Goal: Go to known website: Access a specific website the user already knows

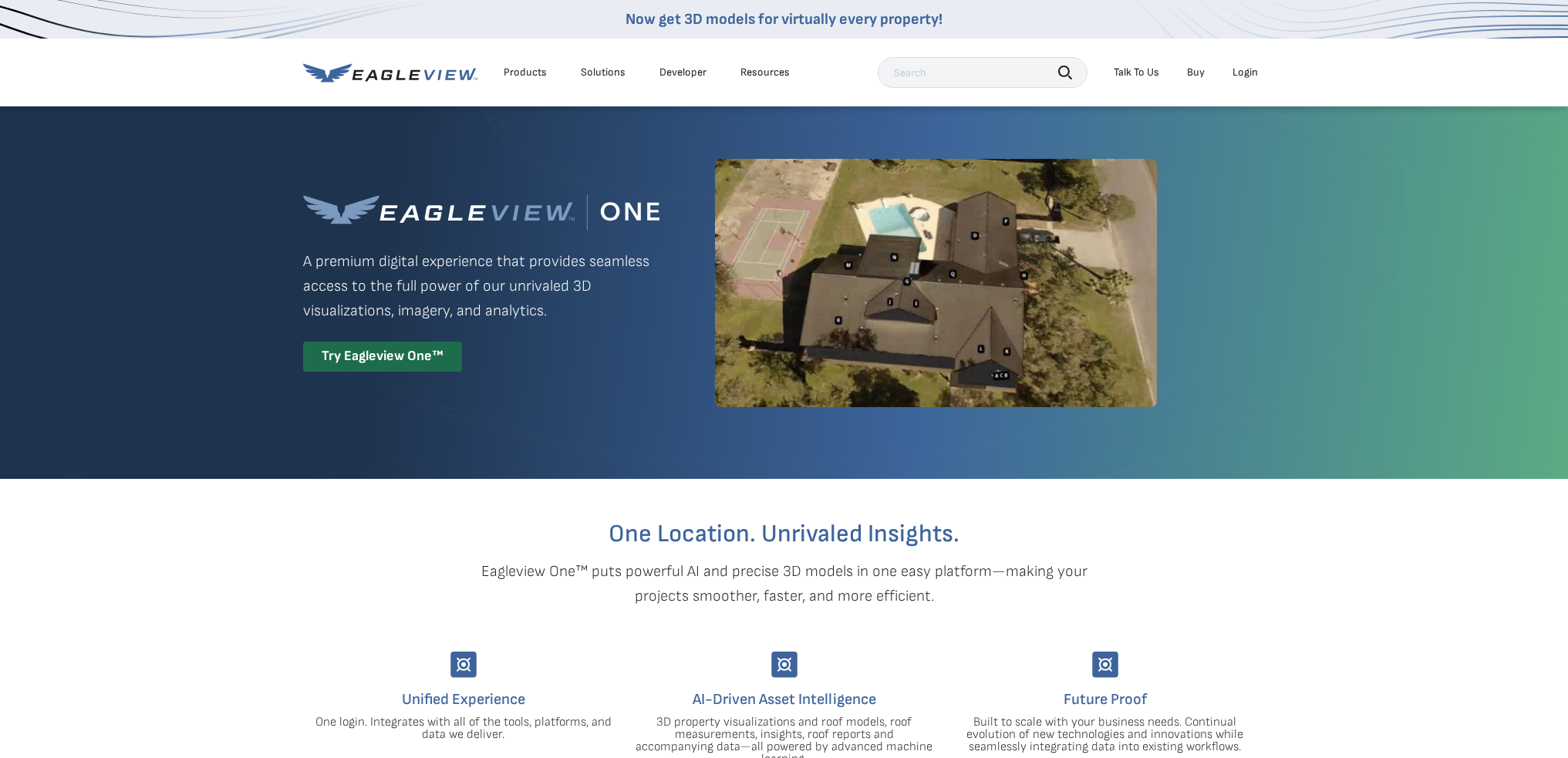
click at [1232, 70] on li "Login" at bounding box center [1244, 72] width 41 height 23
click at [1245, 70] on div "Login" at bounding box center [1245, 72] width 26 height 14
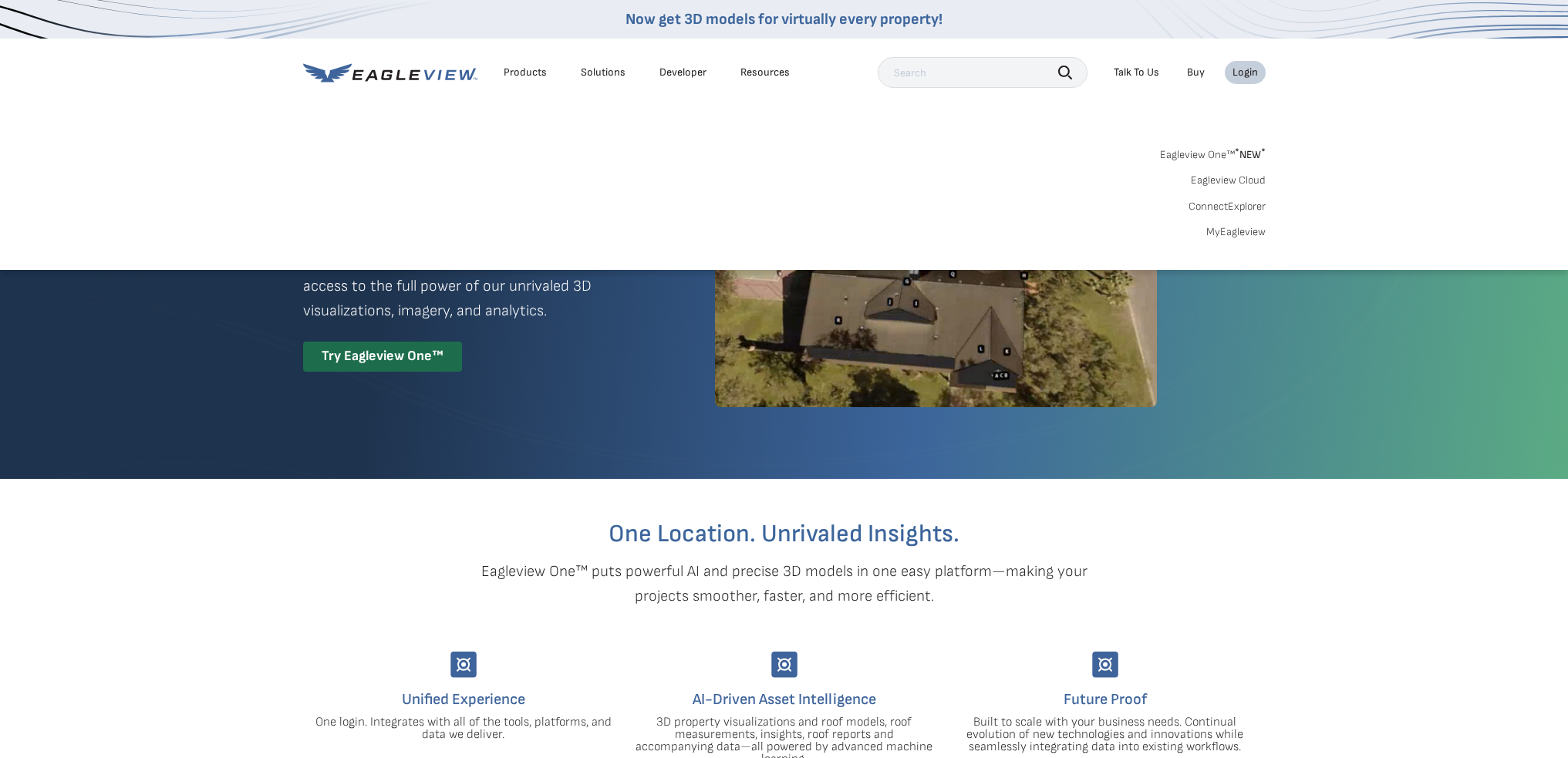
click at [1245, 72] on div "Login" at bounding box center [1245, 72] width 26 height 14
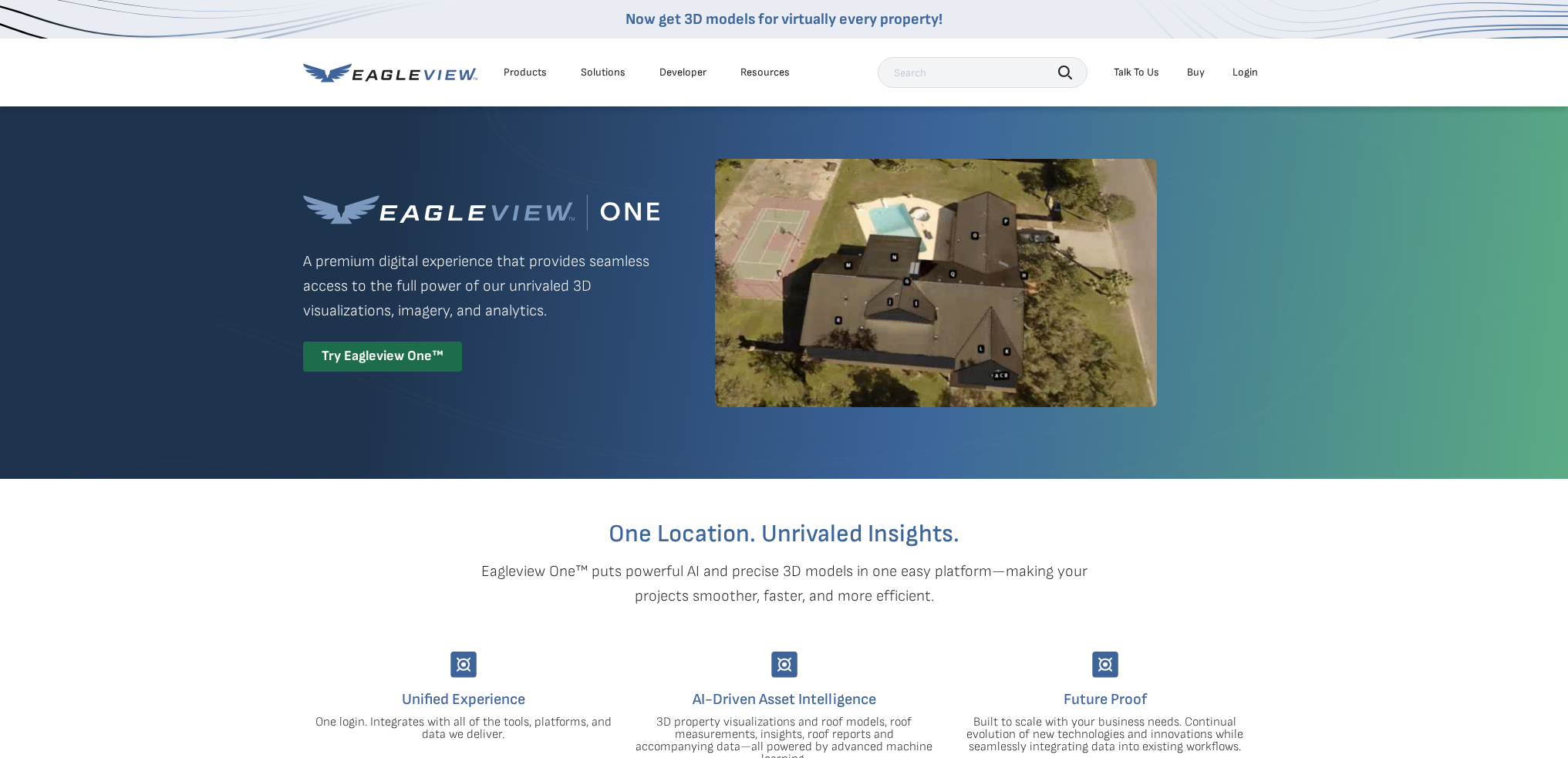
click at [1245, 72] on div "Login" at bounding box center [1245, 72] width 26 height 14
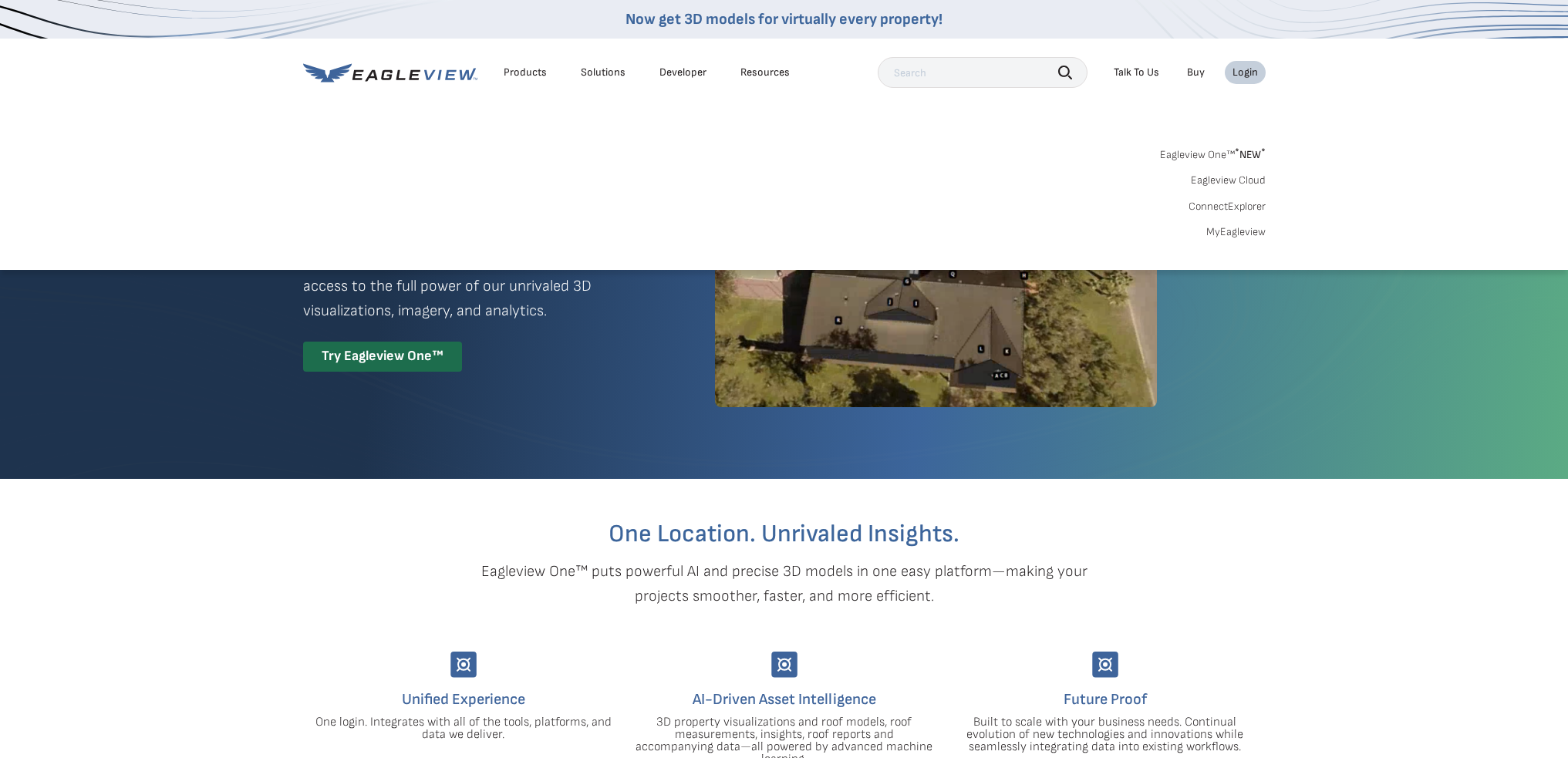
click at [1234, 159] on span "* NEW *" at bounding box center [1249, 155] width 31 height 13
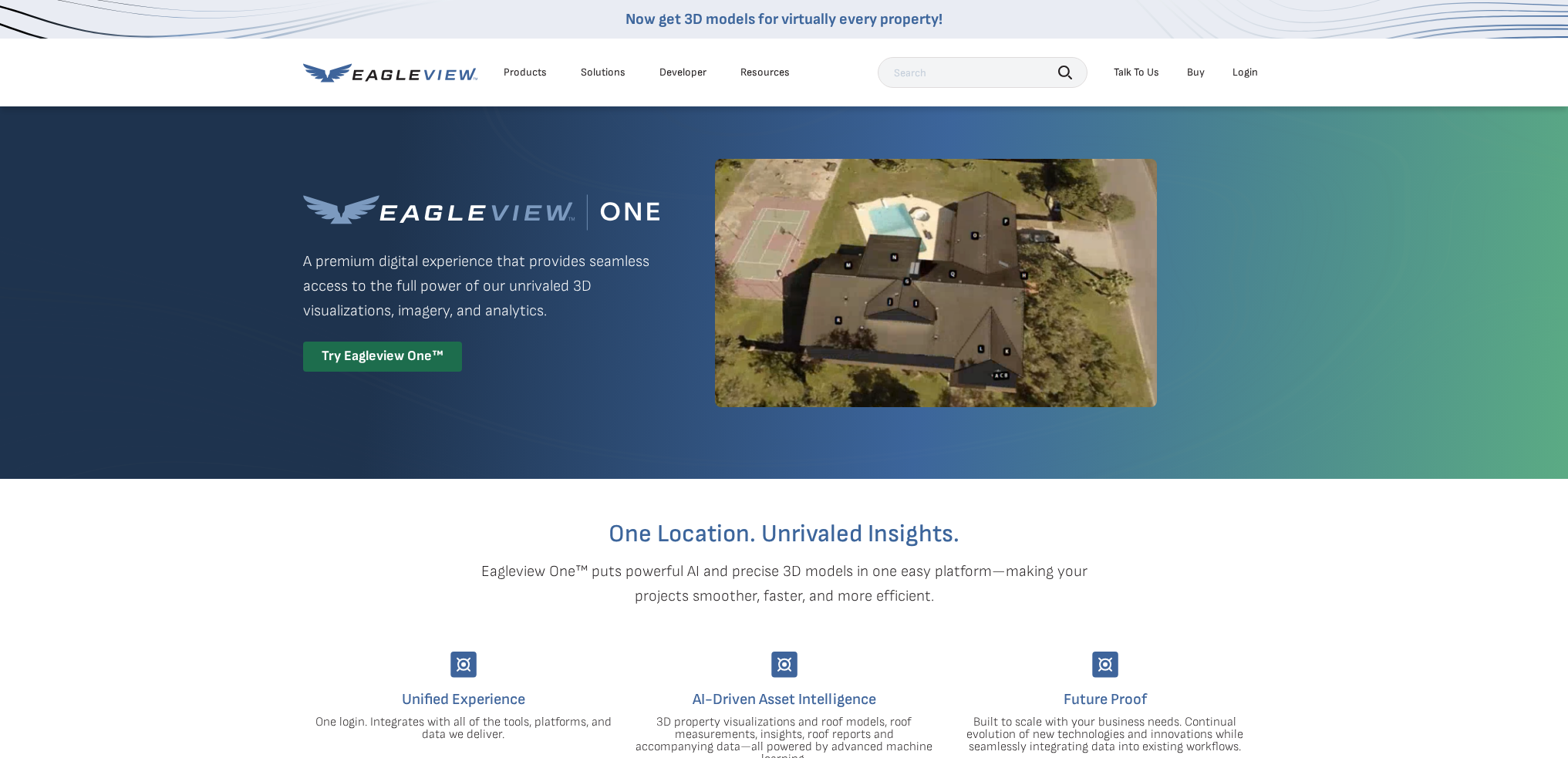
click at [1248, 69] on div "Login" at bounding box center [1245, 72] width 26 height 14
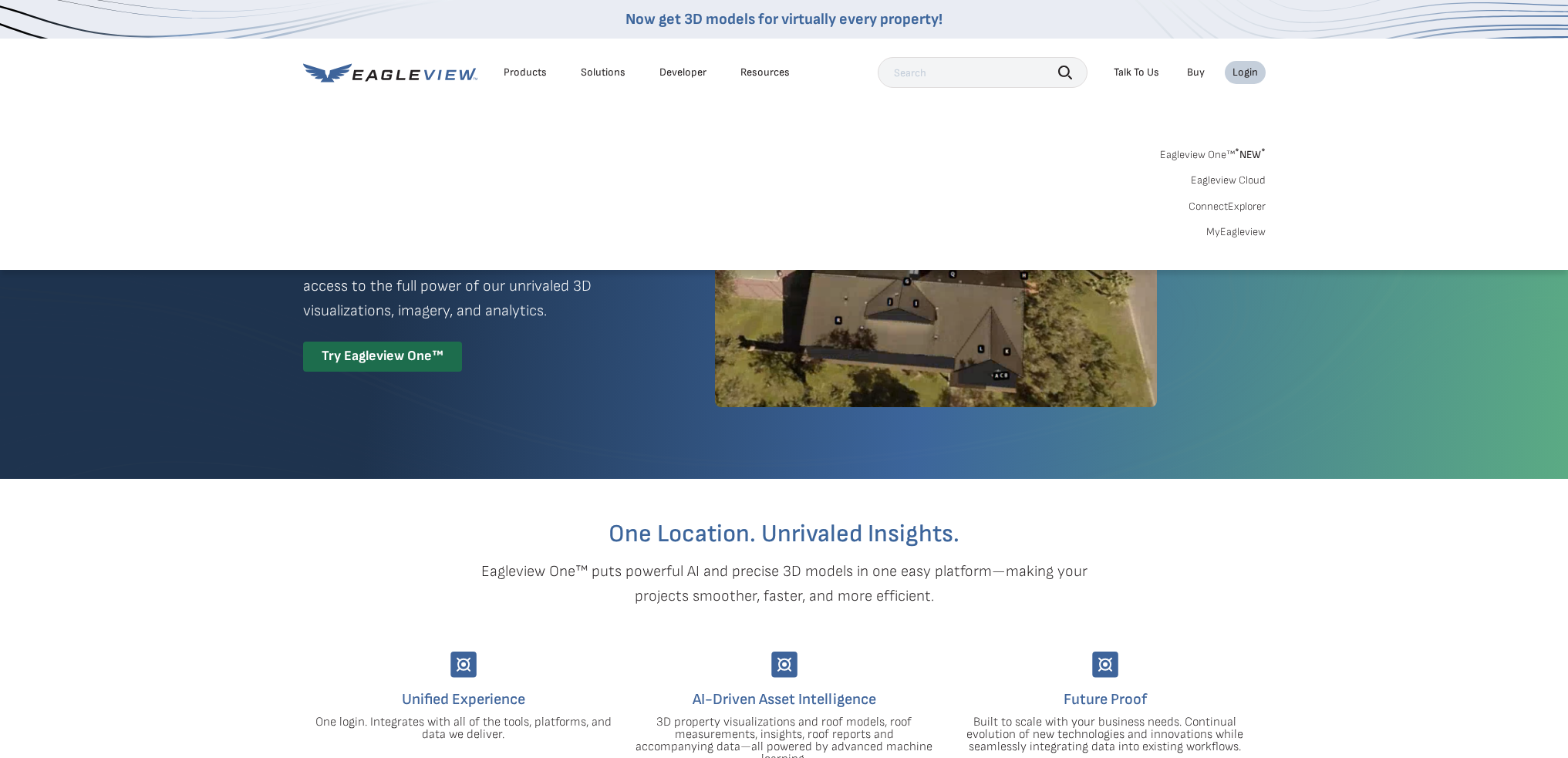
click at [1216, 231] on link "MyEagleview" at bounding box center [1236, 231] width 60 height 14
